Goal: Task Accomplishment & Management: Complete application form

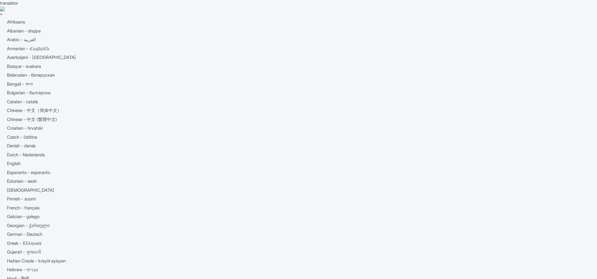
type input "ha.buihoang@adamosoft.com"
type input "Logging in..."
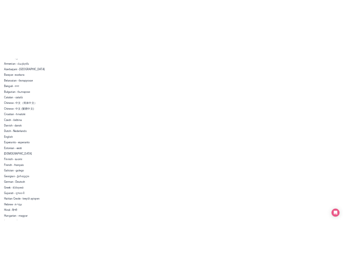
scroll to position [92, 0]
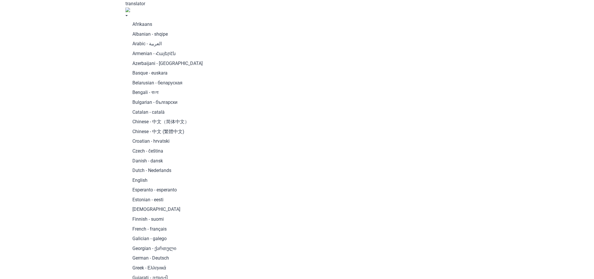
scroll to position [91, 0]
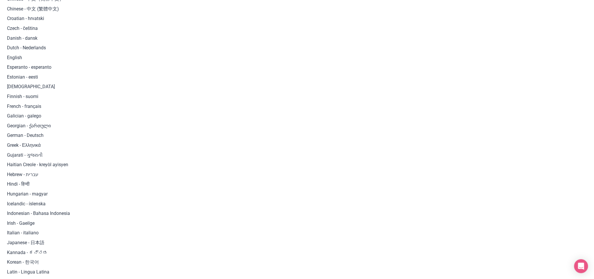
scroll to position [0, 0]
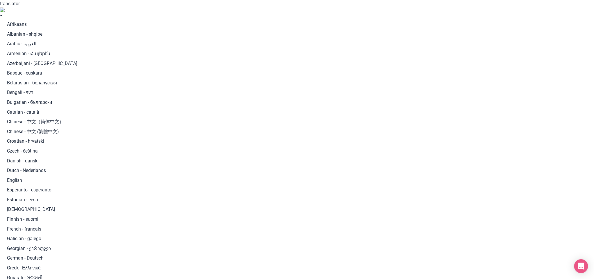
type input "123JUNK, Brookfield Corporate Drive, Chantilly, VA, USA"
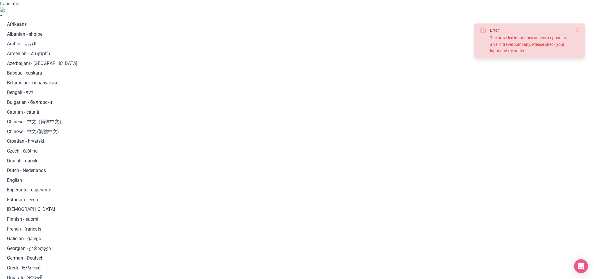
type input "Skyline Sightseeing, [GEOGRAPHIC_DATA], [GEOGRAPHIC_DATA], [GEOGRAPHIC_DATA]"
